Goal: Transaction & Acquisition: Purchase product/service

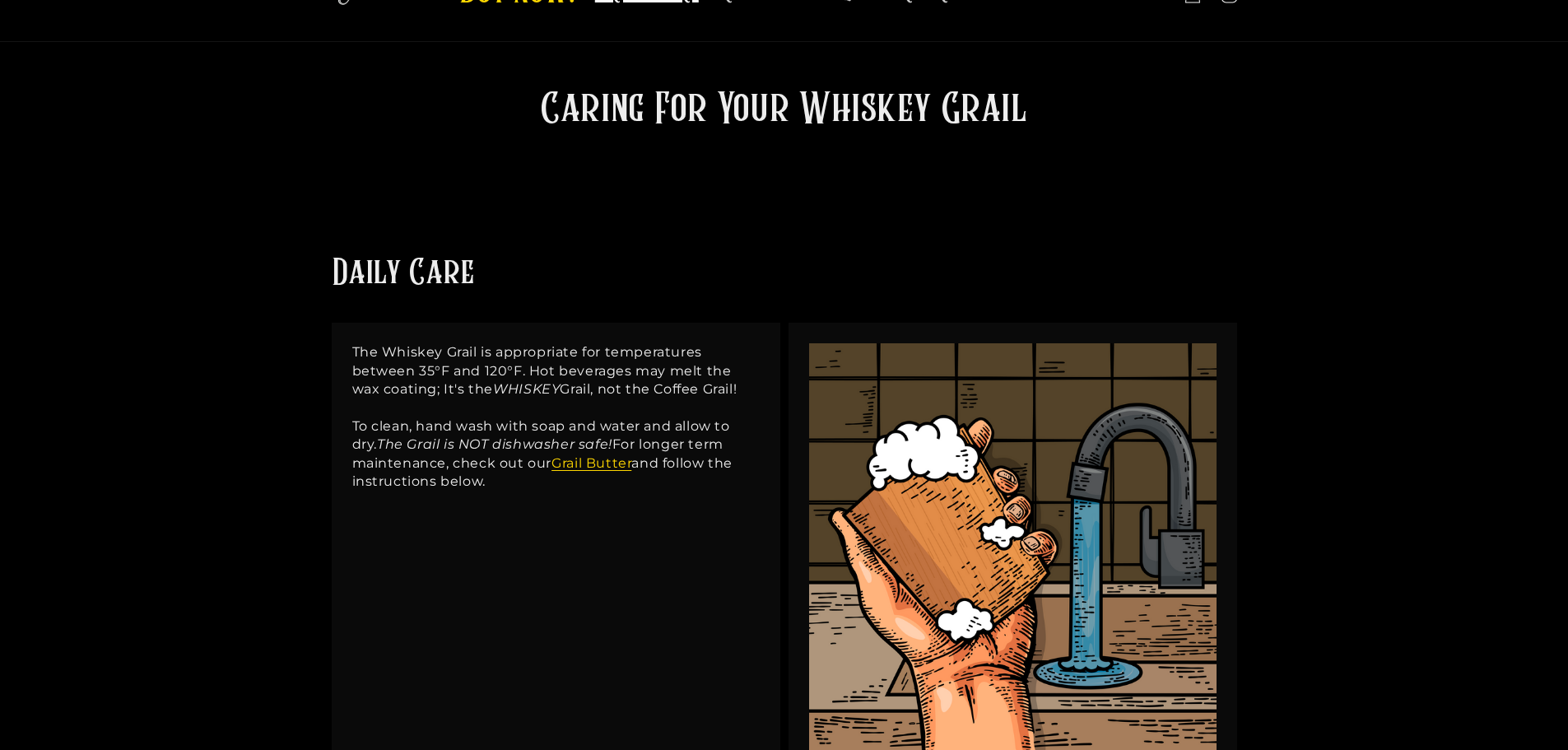
scroll to position [165, 0]
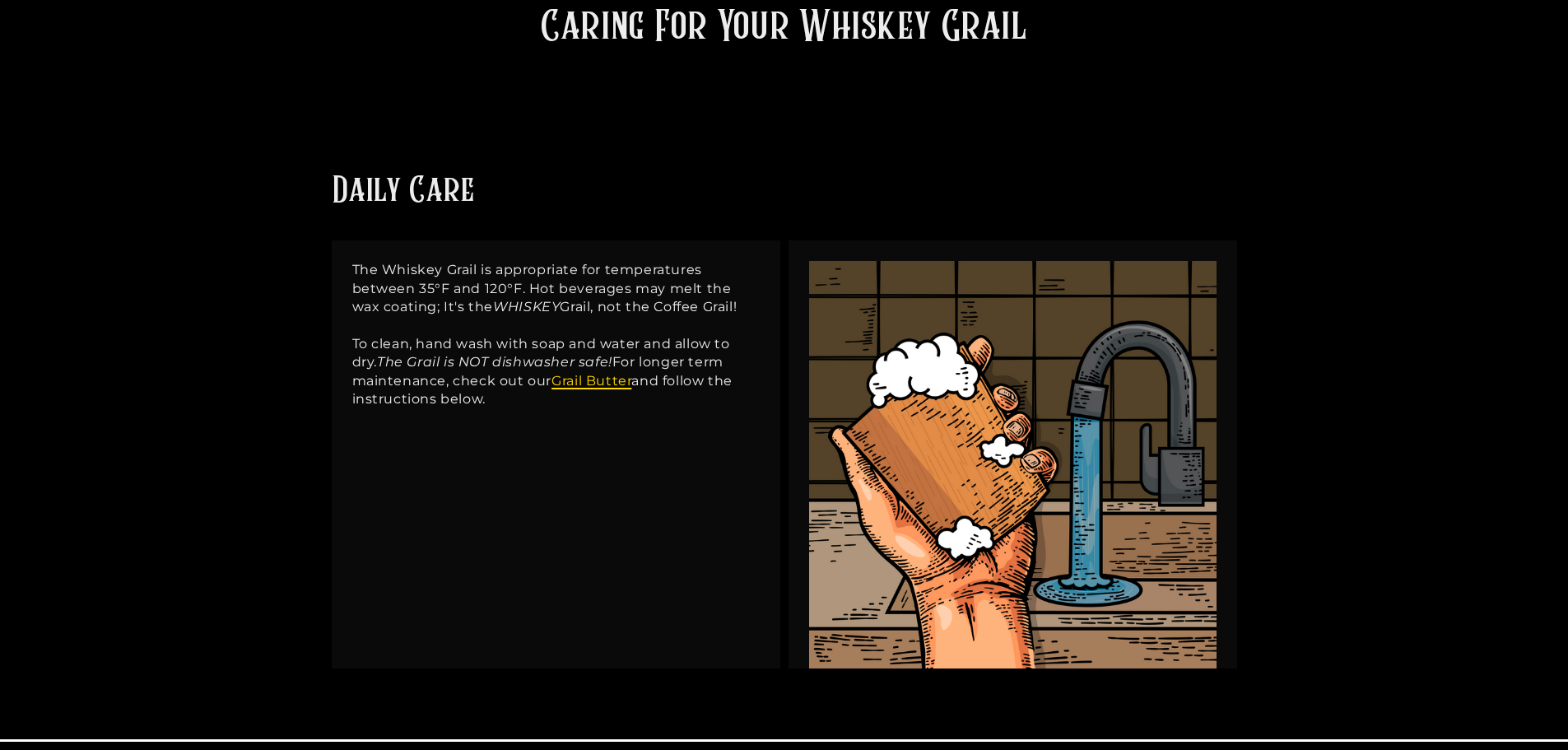
click at [587, 384] on link "Grail Butter" at bounding box center [591, 381] width 80 height 16
